Goal: Find specific page/section: Find specific page/section

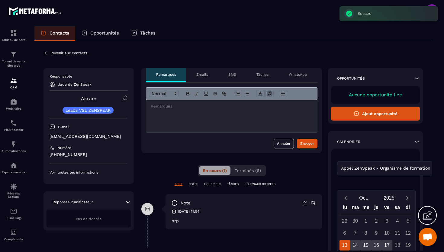
click at [48, 54] on icon at bounding box center [46, 52] width 5 height 5
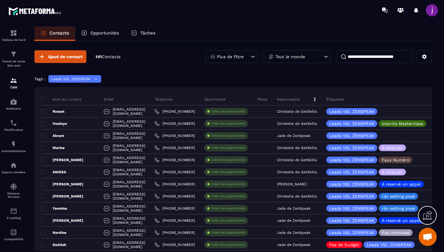
click at [255, 56] on icon at bounding box center [253, 57] width 6 height 6
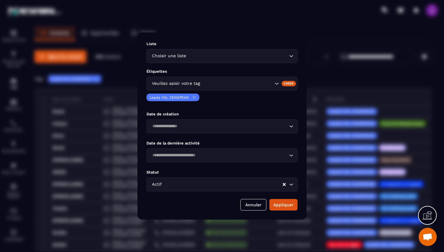
click at [263, 84] on input "Search for option" at bounding box center [237, 83] width 72 height 7
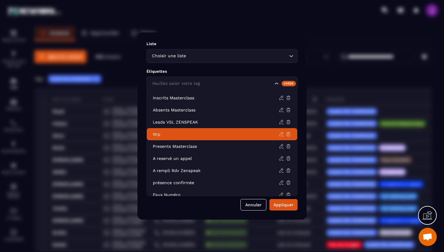
click at [183, 132] on p "Nrp" at bounding box center [216, 134] width 126 height 6
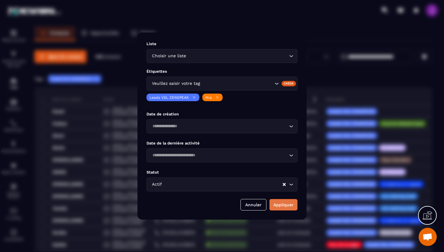
click at [285, 204] on button "Appliquer" at bounding box center [284, 204] width 28 height 11
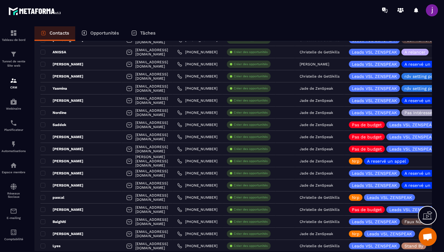
scroll to position [118, 0]
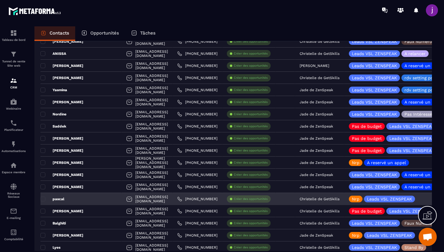
click at [76, 199] on div "pascal" at bounding box center [81, 199] width 81 height 12
